Goal: Task Accomplishment & Management: Manage account settings

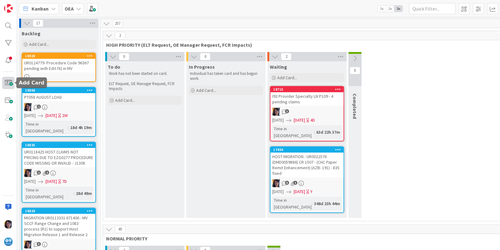
click at [11, 84] on span at bounding box center [8, 83] width 12 height 12
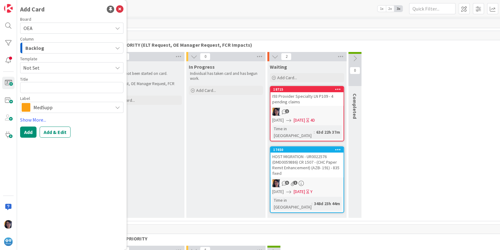
click at [45, 108] on span "MedSupp" at bounding box center [71, 107] width 76 height 9
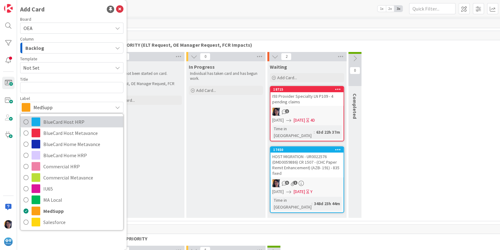
click at [51, 121] on span "BlueCard Host HRP" at bounding box center [81, 121] width 77 height 9
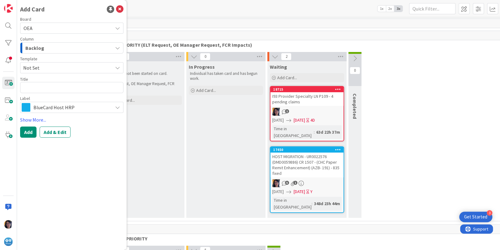
click at [32, 49] on span "Backlog" at bounding box center [34, 48] width 19 height 8
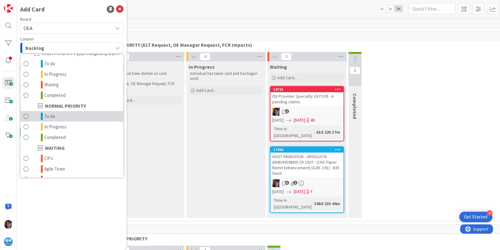
scroll to position [60, 0]
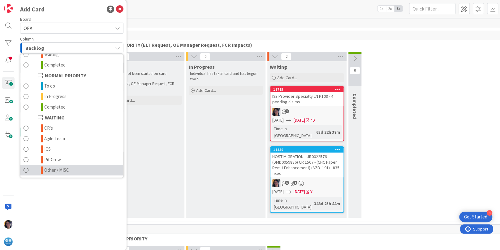
click at [55, 166] on span "Other / MISC" at bounding box center [56, 169] width 25 height 7
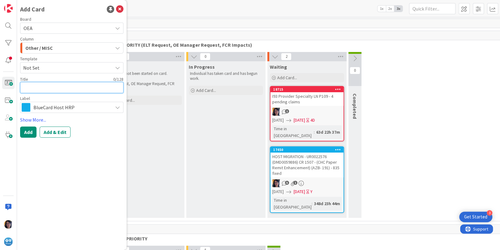
click at [34, 87] on textarea at bounding box center [71, 87] width 103 height 11
paste textarea "UR0124795"
type textarea "x"
type textarea "UR0124795"
click at [58, 86] on textarea "UR0124795" at bounding box center [71, 87] width 103 height 11
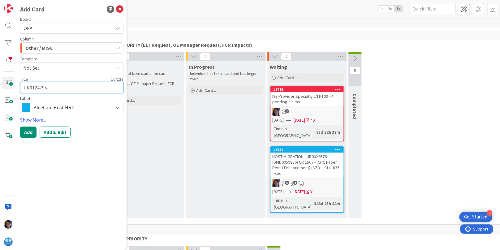
type textarea "x"
type textarea "UR0124795"
paste textarea "Core Apps Sec & Sys Admin: Host claim stuck in Consolidated HRP status"
type textarea "x"
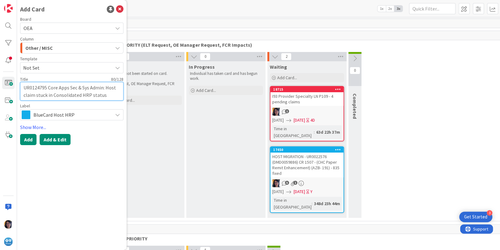
type textarea "UR0124795 Core Apps Sec & Sys Admin: Host claim stuck in Consolidated HRP status"
click at [51, 139] on button "Add & Edit" at bounding box center [55, 139] width 31 height 11
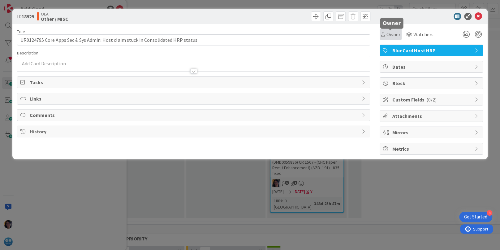
click at [392, 33] on span "Owner" at bounding box center [393, 34] width 14 height 7
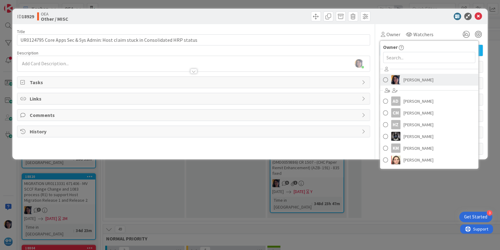
click at [411, 79] on span "[PERSON_NAME]" at bounding box center [418, 79] width 30 height 9
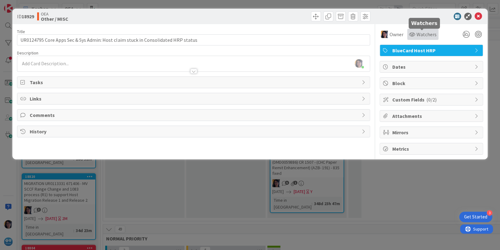
click at [421, 33] on span "Watchers" at bounding box center [426, 34] width 20 height 7
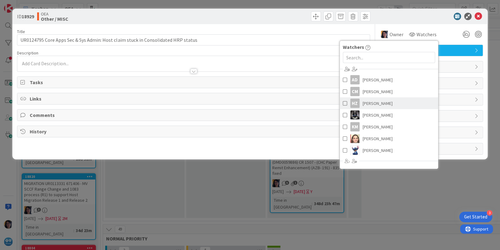
click at [370, 102] on span "[PERSON_NAME]" at bounding box center [377, 103] width 30 height 9
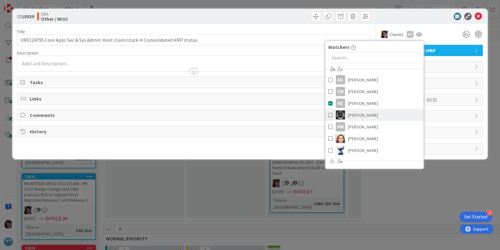
click at [364, 113] on span "[PERSON_NAME]" at bounding box center [363, 114] width 30 height 9
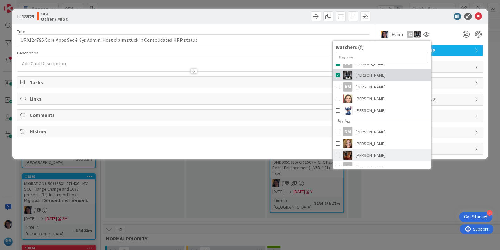
scroll to position [70, 0]
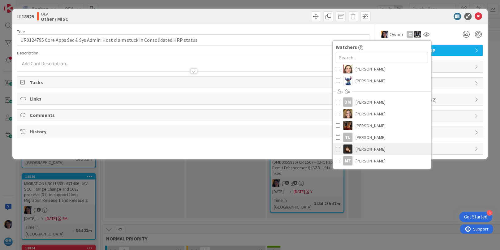
click at [365, 150] on span "[PERSON_NAME]" at bounding box center [370, 148] width 30 height 9
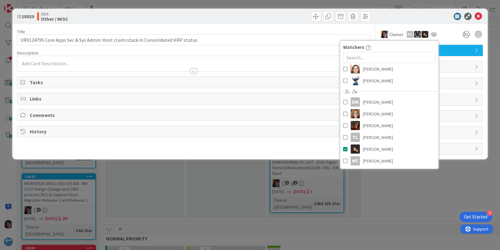
click at [447, 26] on div "Owner Owner Remove Set as Watcher [PERSON_NAME] AD [PERSON_NAME] CM [PERSON_NAM…" at bounding box center [430, 32] width 103 height 16
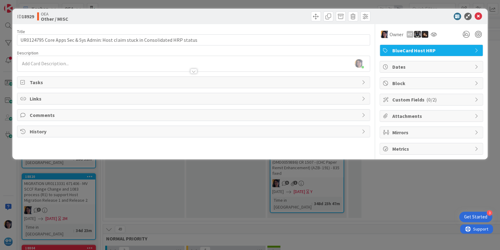
click at [400, 68] on span "Dates" at bounding box center [431, 66] width 79 height 7
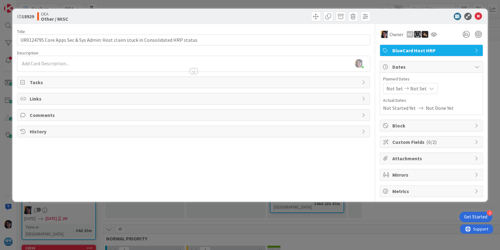
click at [390, 89] on span "Not Set" at bounding box center [394, 88] width 16 height 7
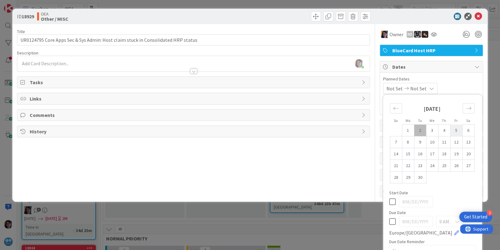
drag, startPoint x: 414, startPoint y: 128, endPoint x: 451, endPoint y: 132, distance: 37.6
click at [414, 128] on td "2" at bounding box center [420, 130] width 12 height 12
type input "[DATE]"
click at [451, 128] on td "5" at bounding box center [456, 130] width 12 height 12
type input "[DATE]"
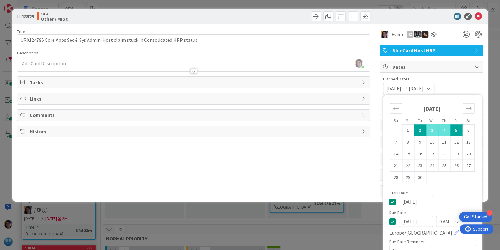
click at [40, 114] on span "Comments" at bounding box center [194, 114] width 328 height 7
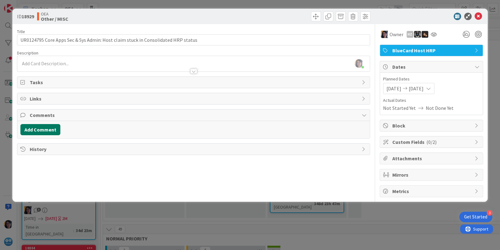
click at [41, 129] on button "Add Comment" at bounding box center [40, 129] width 40 height 11
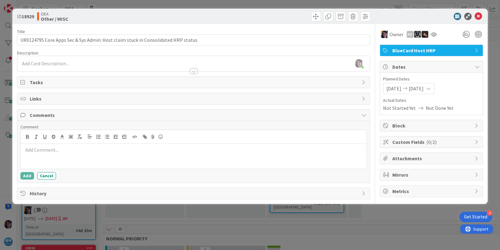
click at [41, 154] on div at bounding box center [193, 156] width 345 height 25
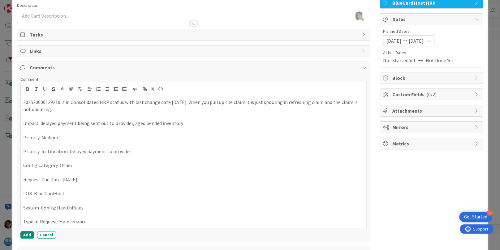
scroll to position [69, 0]
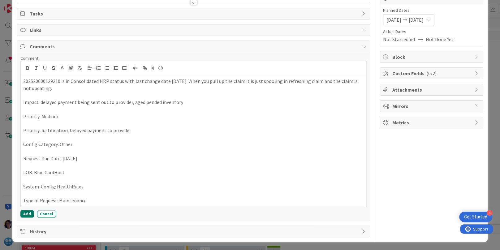
click at [26, 214] on button "Add" at bounding box center [27, 213] width 14 height 7
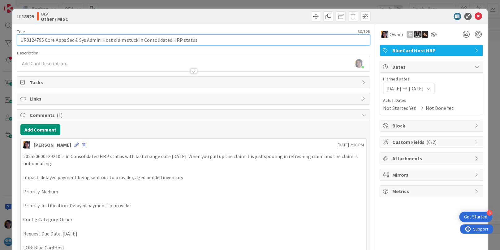
click at [37, 39] on input "UR0124795 Core Apps Sec & Sys Admin: Host claim stuck in Consolidated HRP status" at bounding box center [193, 39] width 352 height 11
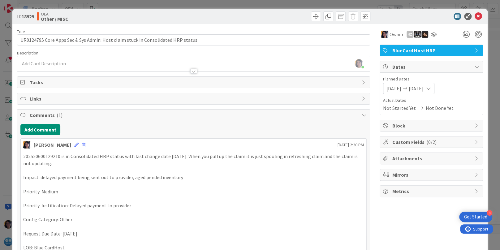
click at [38, 157] on p "202520600129210 is in Consolidated HRP status with last change date [DATE]. Whe…" at bounding box center [193, 160] width 340 height 14
click at [52, 156] on p "202520600129210 is in Consolidated HRP status with last change date [DATE]. Whe…" at bounding box center [193, 160] width 340 height 14
copy p "202520600129210"
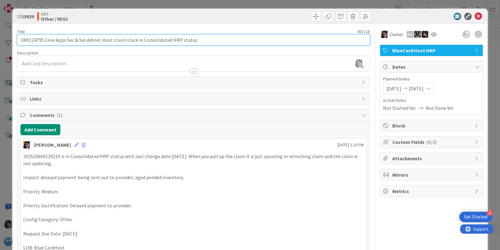
click at [206, 40] on input "UR0124795 Core Apps Sec & Sys Admin: Host claim stuck in Consolidated HRP status" at bounding box center [193, 39] width 352 height 11
paste input "202520600129210"
type input "UR0124795 Core Apps Sec & Sys Admin: Host claim stuck in Consolidated HRP statu…"
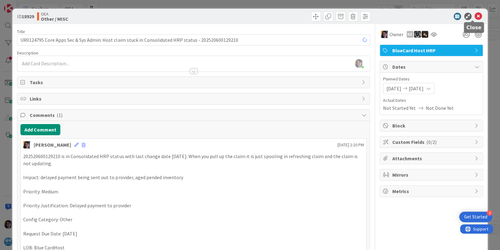
click at [474, 19] on icon at bounding box center [477, 16] width 7 height 7
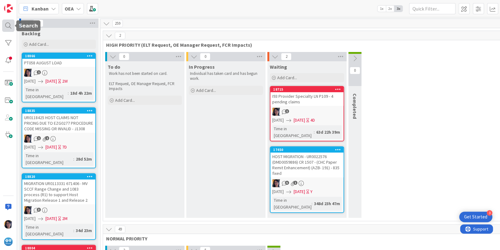
click at [5, 21] on div at bounding box center [8, 25] width 12 height 12
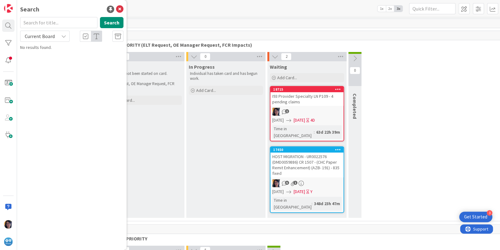
click at [35, 24] on input "text" at bounding box center [58, 22] width 77 height 11
type input "UR0107498"
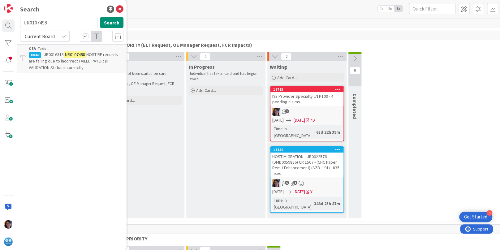
click at [69, 61] on span "HOST RF records are failing due to incorrect FAILED PAYOR DF VALIDATION Status …" at bounding box center [73, 61] width 89 height 19
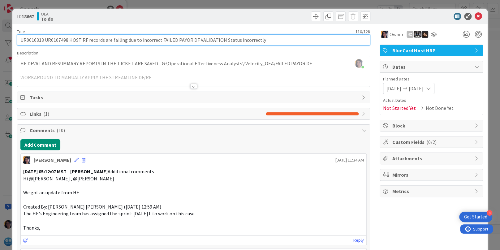
click at [36, 39] on input "UR0016313 UR0107498 HOST RF records are failing due to incorrect FAILED PAYOR D…" at bounding box center [193, 39] width 352 height 11
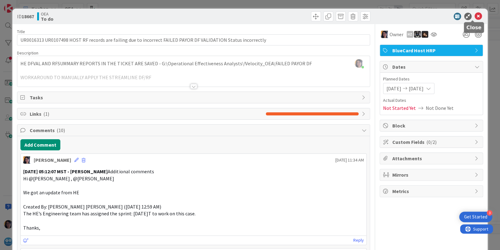
click at [467, 17] on div at bounding box center [427, 16] width 109 height 7
click at [474, 16] on icon at bounding box center [477, 16] width 7 height 7
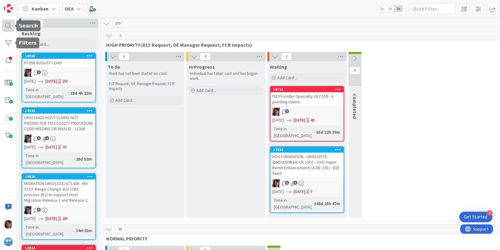
click at [7, 24] on div at bounding box center [8, 25] width 12 height 12
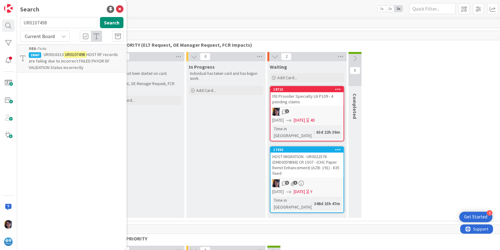
drag, startPoint x: 49, startPoint y: 23, endPoint x: 18, endPoint y: 22, distance: 30.6
click at [18, 22] on div "UR0107498 Search" at bounding box center [71, 24] width 111 height 14
type input "[DEMOGRAPHIC_DATA]"
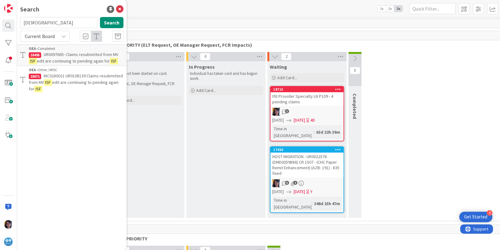
click at [65, 80] on span "edit are continuing to pending again for" at bounding box center [74, 85] width 90 height 12
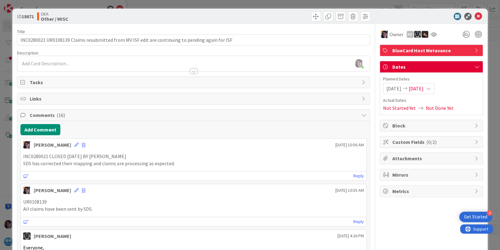
drag, startPoint x: 32, startPoint y: 15, endPoint x: 36, endPoint y: 8, distance: 8.2
click at [32, 15] on b "18671" at bounding box center [28, 16] width 12 height 6
click at [474, 16] on icon at bounding box center [477, 16] width 7 height 7
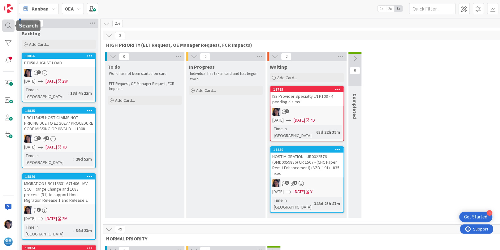
click at [6, 27] on div at bounding box center [8, 25] width 12 height 12
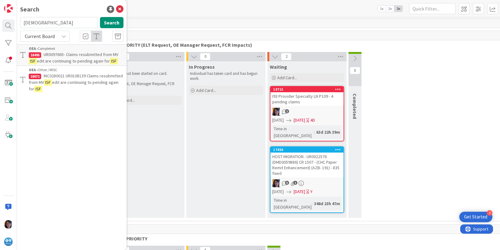
type input "[DEMOGRAPHIC_DATA]"
drag, startPoint x: 60, startPoint y: 21, endPoint x: -6, endPoint y: 22, distance: 66.2
click at [0, 22] on html "3 Get Started Search isfUR0117241 Search Current Board OEA › Completed 18495 UR…" at bounding box center [250, 125] width 500 height 250
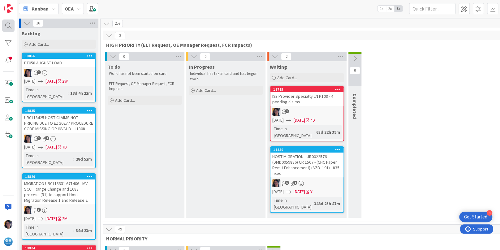
drag, startPoint x: 0, startPoint y: 26, endPoint x: 5, endPoint y: 26, distance: 4.9
click at [1, 26] on div at bounding box center [8, 125] width 17 height 250
click at [6, 26] on div at bounding box center [8, 25] width 12 height 12
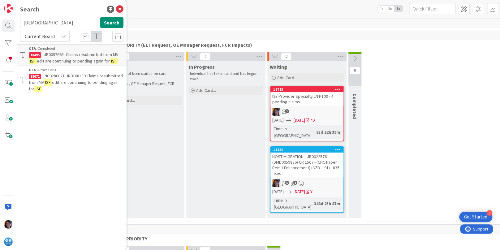
drag, startPoint x: 39, startPoint y: 20, endPoint x: 22, endPoint y: 23, distance: 17.4
click at [22, 23] on input "[DEMOGRAPHIC_DATA]" at bounding box center [58, 22] width 77 height 11
type input "UR0117241"
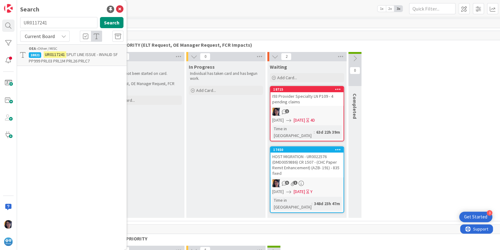
click at [61, 56] on mark "UR0117241" at bounding box center [55, 54] width 23 height 6
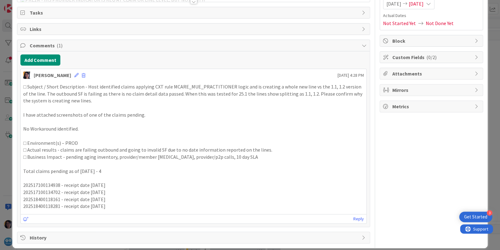
scroll to position [91, 0]
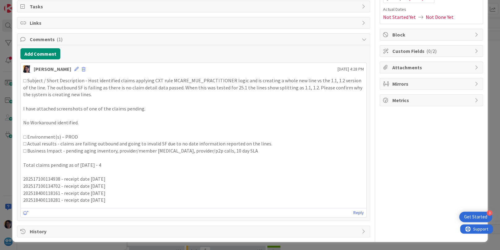
click at [33, 180] on p "202517100134938 - receipt date [DATE]" at bounding box center [193, 178] width 340 height 7
copy p "202517100134938"
click at [37, 183] on p "202517100134702 - receipt date [DATE]" at bounding box center [193, 185] width 340 height 7
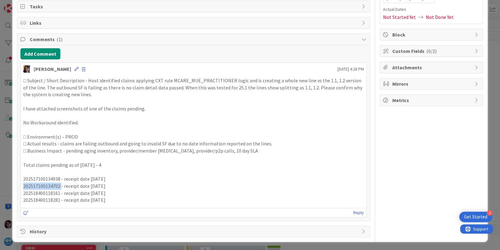
copy p "202517100134702"
drag, startPoint x: 187, startPoint y: 157, endPoint x: 174, endPoint y: 184, distance: 29.0
click at [187, 157] on p at bounding box center [193, 157] width 340 height 7
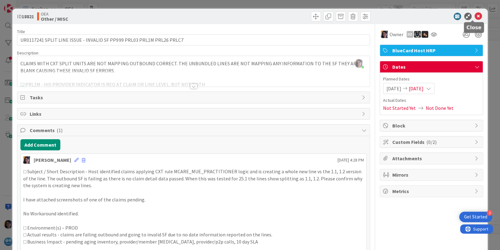
click at [474, 17] on icon at bounding box center [477, 16] width 7 height 7
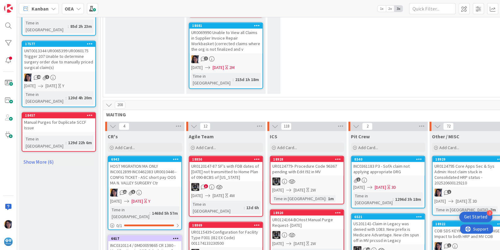
scroll to position [502, 0]
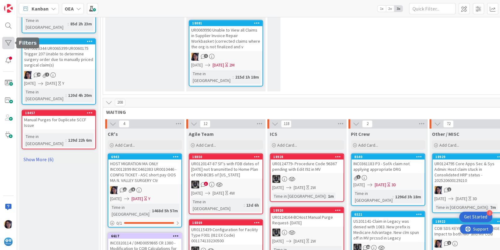
click at [10, 40] on div at bounding box center [8, 43] width 12 height 12
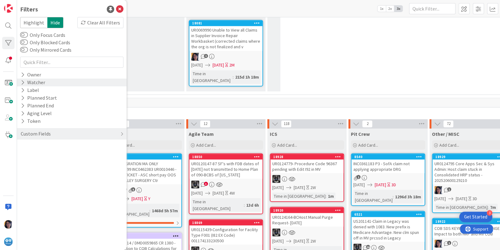
click at [32, 79] on div "Watcher" at bounding box center [33, 83] width 26 height 8
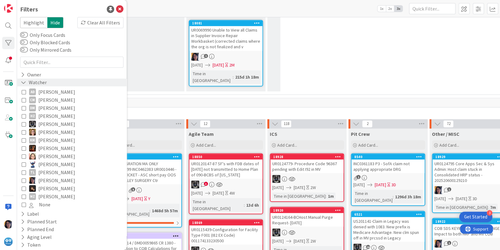
click at [26, 81] on icon at bounding box center [24, 82] width 6 height 5
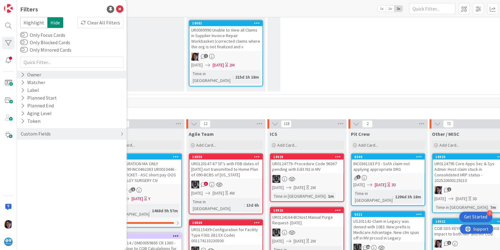
click at [29, 74] on div "Owner" at bounding box center [31, 75] width 22 height 8
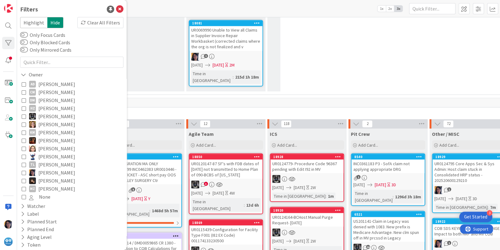
click at [39, 165] on span "[PERSON_NAME]" at bounding box center [56, 164] width 37 height 8
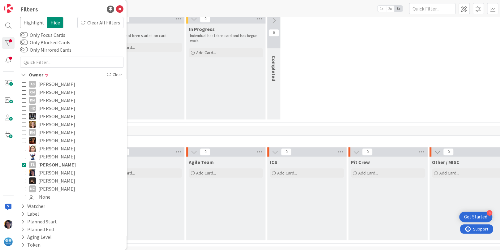
scroll to position [176, 0]
click at [37, 164] on button "TL [PERSON_NAME]" at bounding box center [72, 164] width 100 height 8
click at [40, 171] on span "[PERSON_NAME]" at bounding box center [56, 172] width 37 height 8
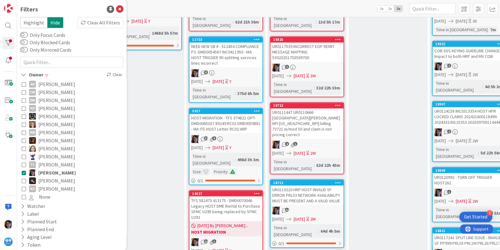
scroll to position [386, 0]
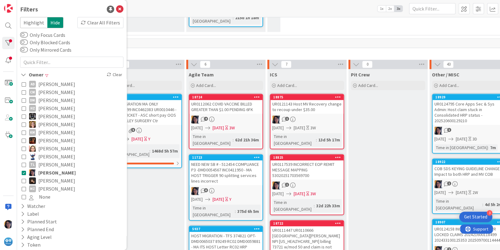
click at [470, 100] on div "UR0124795 Core Apps Sec & Sys Admin: Host claim stuck in Consolidated HRP statu…" at bounding box center [468, 112] width 73 height 25
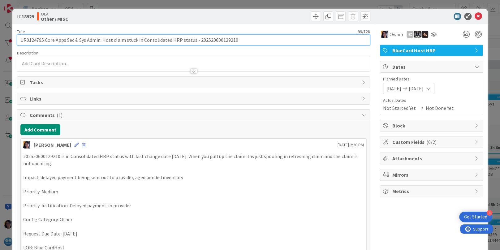
click at [79, 38] on input "UR0124795 Core Apps Sec & Sys Admin: Host claim stuck in Consolidated HRP statu…" at bounding box center [193, 39] width 352 height 11
drag, startPoint x: 102, startPoint y: 39, endPoint x: 45, endPoint y: 42, distance: 57.6
click at [45, 42] on input "UR0124795 Core Apps Sec & Sys Admin: Host claim stuck in Consolidated HRP statu…" at bounding box center [193, 39] width 352 height 11
type input "UR0124795 Host claim stuck in Consolidated HRP status - 202520600129210"
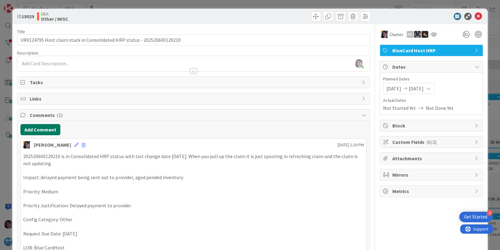
click at [47, 125] on button "Add Comment" at bounding box center [40, 129] width 40 height 11
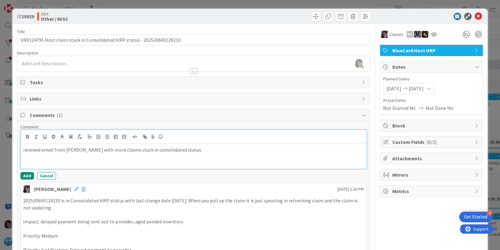
click at [51, 157] on p at bounding box center [193, 156] width 340 height 7
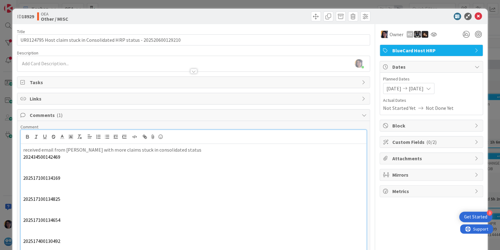
scroll to position [57, 0]
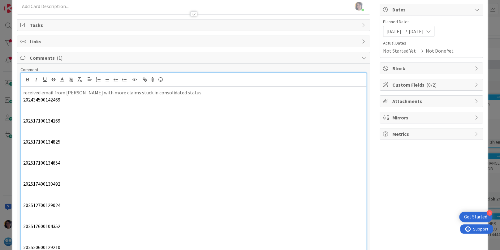
click at [36, 104] on p at bounding box center [193, 106] width 340 height 7
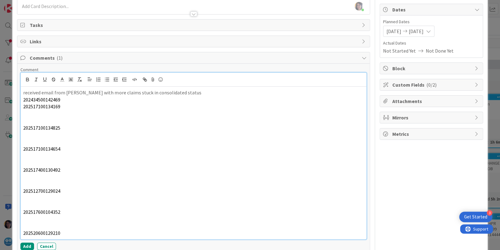
click at [39, 119] on p at bounding box center [193, 120] width 340 height 7
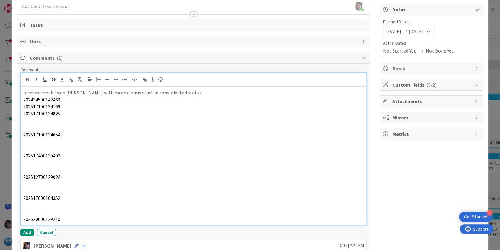
click at [33, 125] on p at bounding box center [193, 127] width 340 height 7
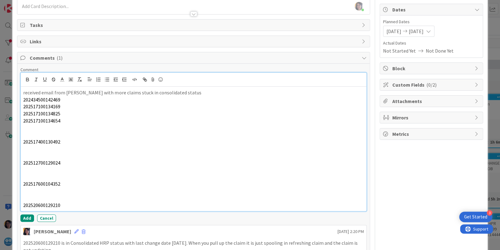
click at [32, 128] on p at bounding box center [193, 127] width 340 height 7
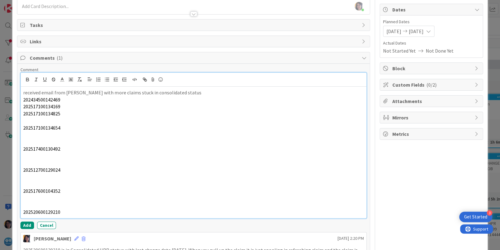
click at [28, 122] on p at bounding box center [193, 120] width 340 height 7
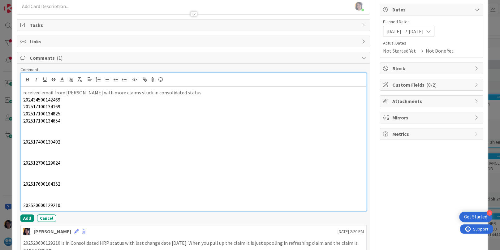
click at [28, 129] on p at bounding box center [193, 127] width 340 height 7
click at [28, 126] on p at bounding box center [193, 127] width 340 height 7
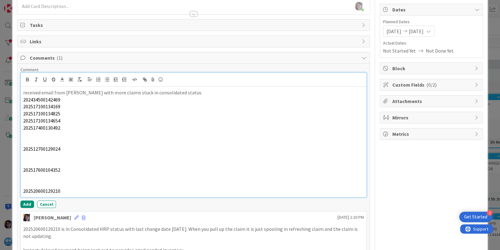
click at [26, 136] on p at bounding box center [193, 134] width 340 height 7
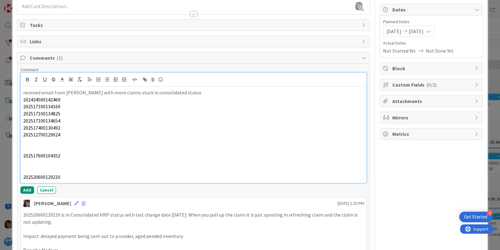
click at [26, 140] on p at bounding box center [193, 141] width 340 height 7
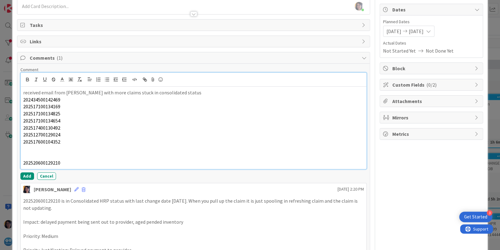
click at [25, 149] on p at bounding box center [193, 148] width 340 height 7
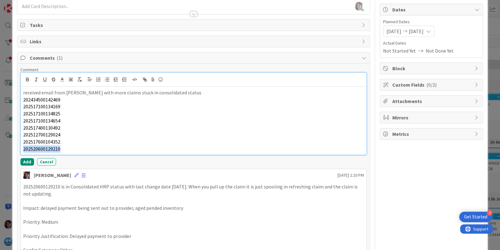
drag, startPoint x: 66, startPoint y: 149, endPoint x: 21, endPoint y: 149, distance: 45.4
click at [21, 149] on div "received email from [PERSON_NAME] with more claims stuck in consolidated status…" at bounding box center [193, 121] width 345 height 68
drag, startPoint x: 65, startPoint y: 147, endPoint x: 83, endPoint y: 141, distance: 19.8
click at [66, 147] on p at bounding box center [193, 148] width 340 height 7
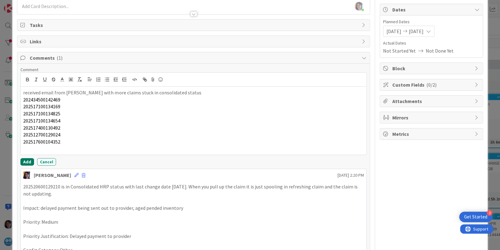
click at [29, 160] on button "Add" at bounding box center [27, 161] width 14 height 7
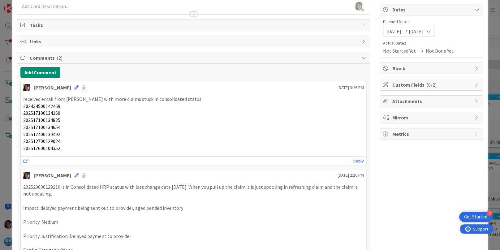
click at [122, 121] on p "202517100134825" at bounding box center [193, 120] width 340 height 7
click at [74, 87] on icon at bounding box center [76, 87] width 4 height 4
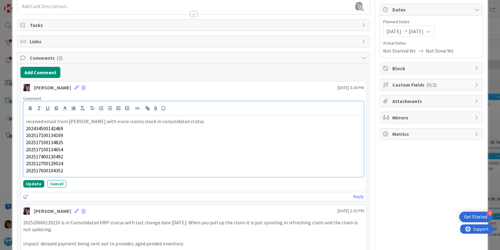
click at [186, 122] on p "received email from [PERSON_NAME] with more claims stuck in consolidated status" at bounding box center [193, 121] width 334 height 7
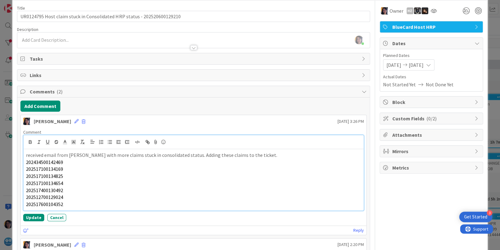
scroll to position [0, 0]
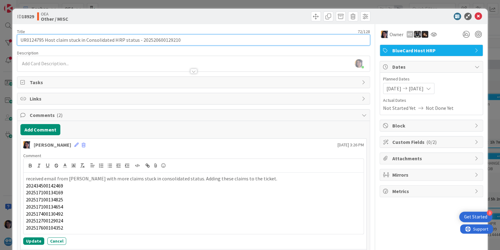
click at [33, 40] on input "UR0124795 Host claim stuck in Consolidated HRP status - 202520600129210" at bounding box center [193, 39] width 352 height 11
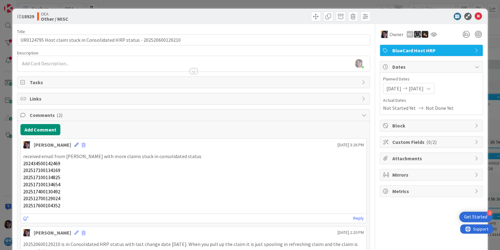
click at [74, 143] on icon at bounding box center [76, 145] width 4 height 4
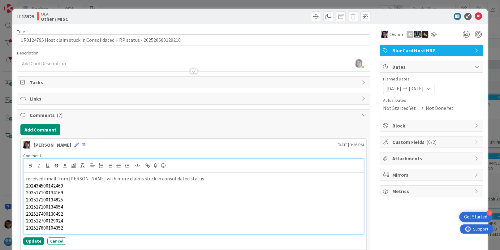
click at [65, 198] on p "202517100134825" at bounding box center [193, 199] width 334 height 7
click at [104, 201] on p "202517100134825 - ready to create" at bounding box center [193, 199] width 334 height 7
click at [67, 204] on p "202517100134654" at bounding box center [193, 206] width 334 height 7
click at [207, 27] on div "Title 72 / 128 UR0124795 Host claim stuck in Consolidated HRP status - 20252060…" at bounding box center [193, 230] width 352 height 412
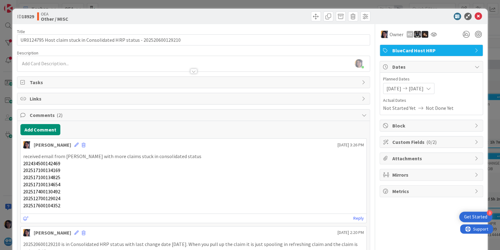
click at [87, 181] on p "202517100134654" at bounding box center [193, 184] width 340 height 7
drag, startPoint x: 23, startPoint y: 163, endPoint x: 56, endPoint y: 164, distance: 33.4
click at [56, 164] on div "received email from [PERSON_NAME] with more claims stuck in consolidated status…" at bounding box center [193, 180] width 345 height 61
drag, startPoint x: 56, startPoint y: 164, endPoint x: 47, endPoint y: 163, distance: 8.7
click at [47, 163] on span "202434500142469" at bounding box center [41, 163] width 37 height 6
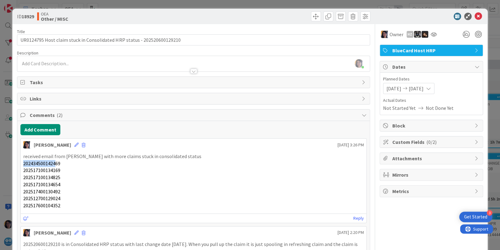
click at [47, 163] on span "202434500142469" at bounding box center [41, 163] width 37 height 6
click at [50, 163] on span "202434500142469" at bounding box center [41, 163] width 37 height 6
copy span "202434500142469"
click at [43, 169] on span "202517100134169" at bounding box center [41, 170] width 37 height 6
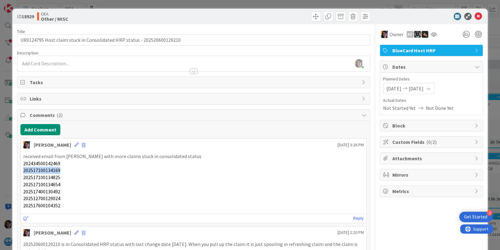
click at [43, 169] on span "202517100134169" at bounding box center [41, 170] width 37 height 6
copy span "202517100134169"
click at [456, 96] on div "Planned Dates [DATE] [DATE] Actual Dates Not Started Yet Not Done Yet" at bounding box center [431, 94] width 96 height 36
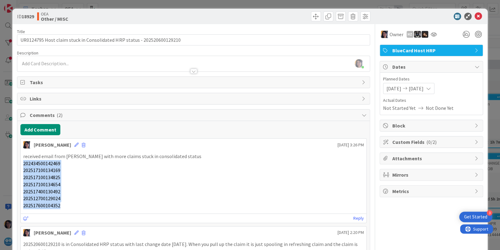
drag, startPoint x: 23, startPoint y: 162, endPoint x: 66, endPoint y: 208, distance: 63.6
click at [66, 208] on div "received email from [PERSON_NAME] with more claims stuck in consolidated status…" at bounding box center [193, 181] width 340 height 56
copy div "202434500142469 202517100134169 202517100134825 202517100134654 202517400130492…"
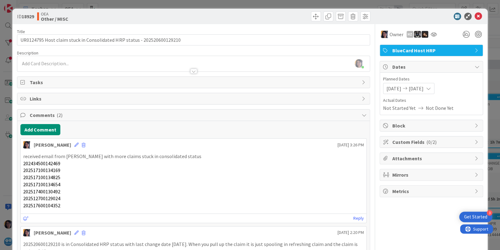
drag, startPoint x: 204, startPoint y: 157, endPoint x: 207, endPoint y: 158, distance: 3.2
click at [204, 157] on p "received email from [PERSON_NAME] with more claims stuck in consolidated status" at bounding box center [193, 156] width 340 height 7
click at [157, 178] on p "202517100134825" at bounding box center [193, 177] width 340 height 7
click at [178, 157] on p "received email from [PERSON_NAME] with more claims stuck in consolidated status" at bounding box center [193, 156] width 340 height 7
click at [74, 143] on icon at bounding box center [76, 145] width 4 height 4
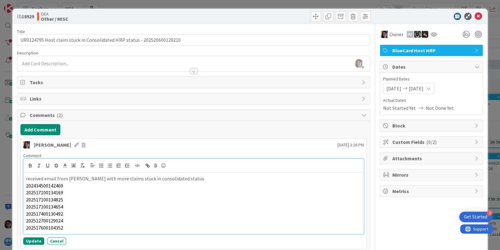
click at [180, 178] on p "received email from [PERSON_NAME] with more claims stuck in consolidated status" at bounding box center [193, 178] width 334 height 7
click at [30, 240] on button "Update" at bounding box center [33, 240] width 21 height 7
